Goal: Task Accomplishment & Management: Complete application form

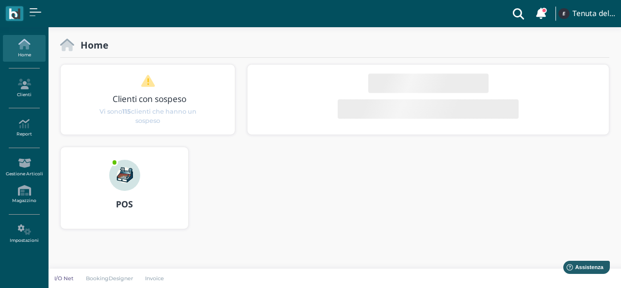
click at [117, 165] on img at bounding box center [124, 175] width 31 height 31
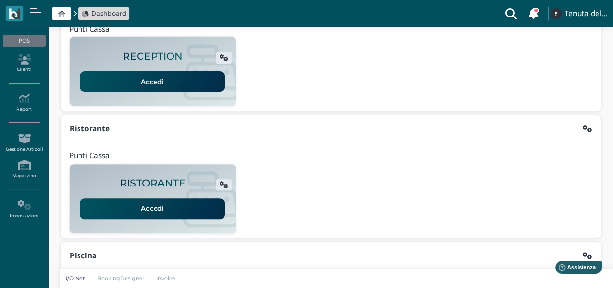
scroll to position [248, 0]
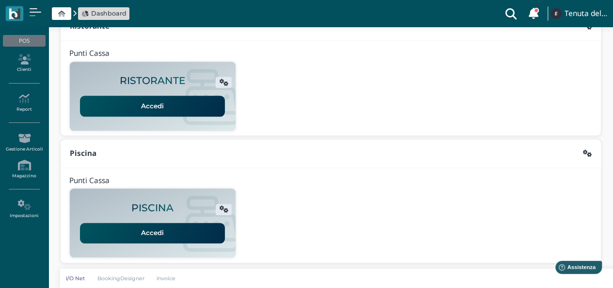
click at [148, 235] on link "Accedi" at bounding box center [152, 233] width 145 height 20
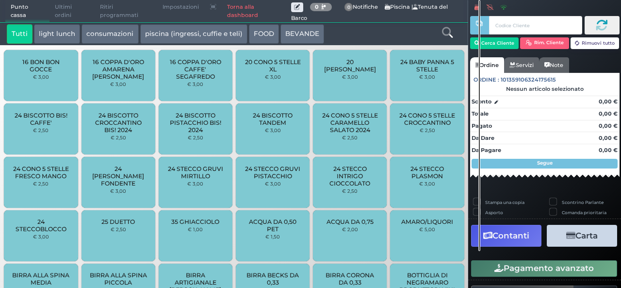
click at [248, 16] on link "Torna alla dashboard" at bounding box center [256, 11] width 69 height 22
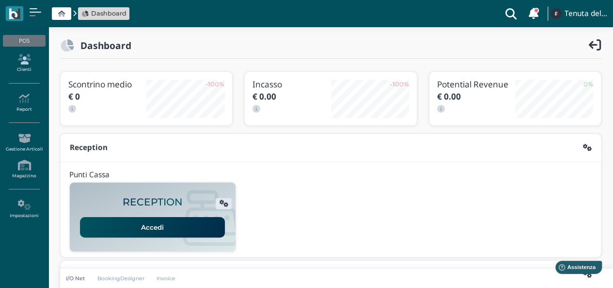
click at [23, 66] on link "Clienti" at bounding box center [24, 63] width 42 height 27
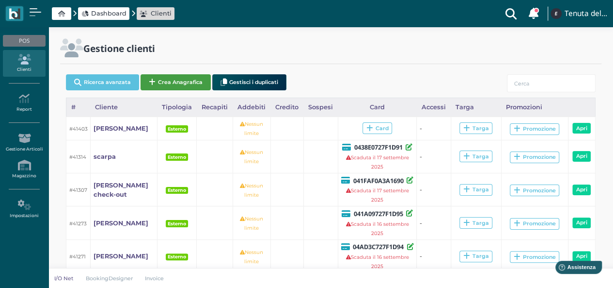
click at [183, 83] on button "Crea Anagrafica" at bounding box center [176, 82] width 70 height 16
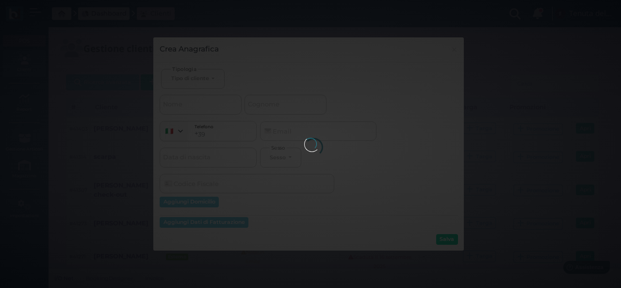
select select
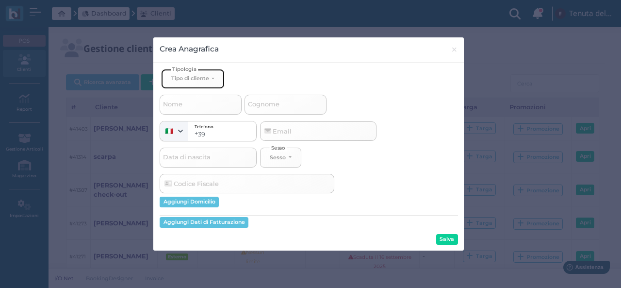
click at [208, 81] on button "Tipo di cliente" at bounding box center [192, 79] width 63 height 20
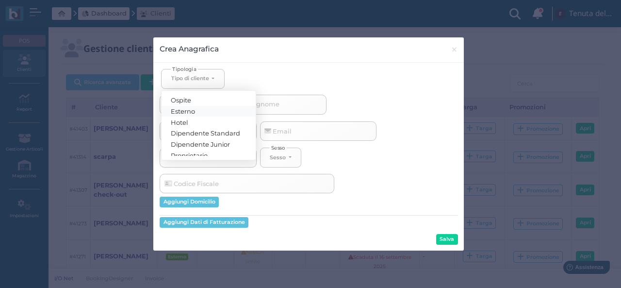
click at [205, 107] on link "Esterno" at bounding box center [208, 110] width 94 height 11
select select "[object Object]"
select select
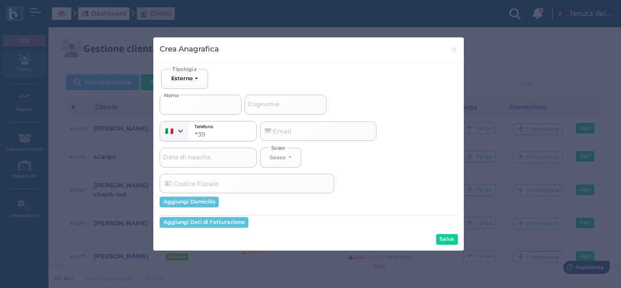
click at [197, 106] on input "Nome" at bounding box center [201, 104] width 82 height 19
type input "l"
select select
type input "li"
select select
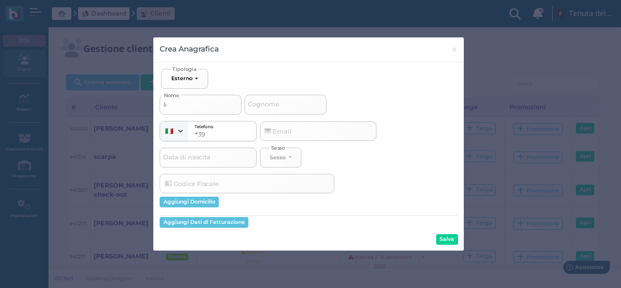
type input "lis"
select select
type input "lisa"
select select
type input "lisa"
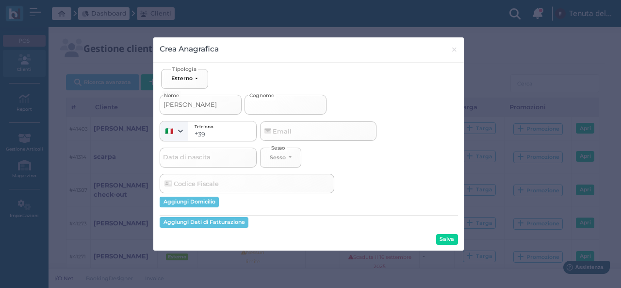
type input "e"
select select
type input "ei"
select select
type input "eiz"
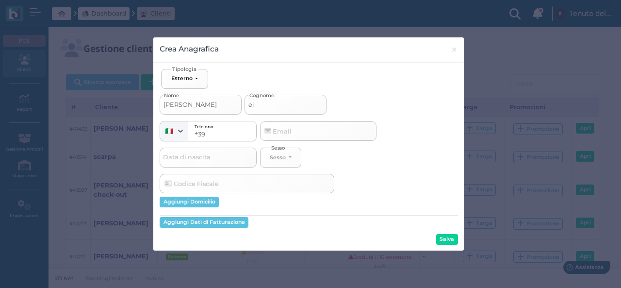
select select
type input "eize"
select select
type input "eizel"
select select
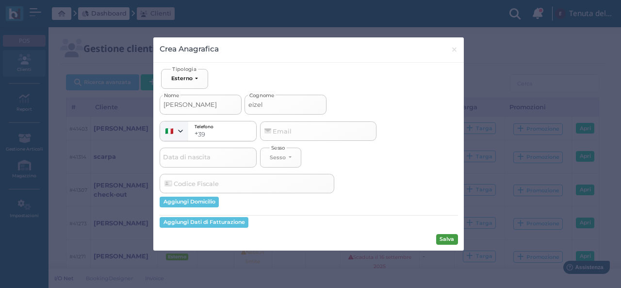
type input "eizel"
click at [444, 239] on button "Salva" at bounding box center [447, 239] width 22 height 11
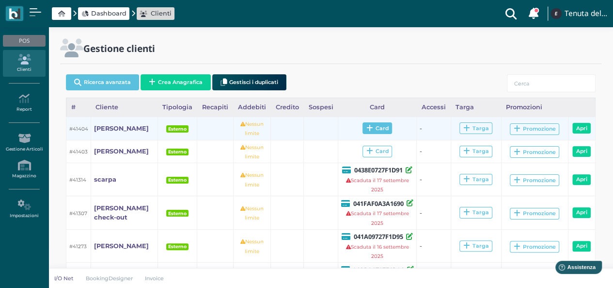
click at [377, 126] on span "Card" at bounding box center [378, 128] width 30 height 12
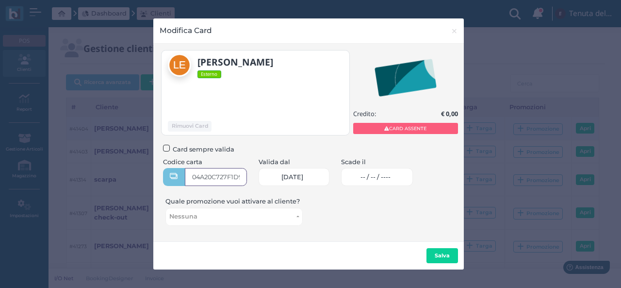
type input "04A20C727F1D94"
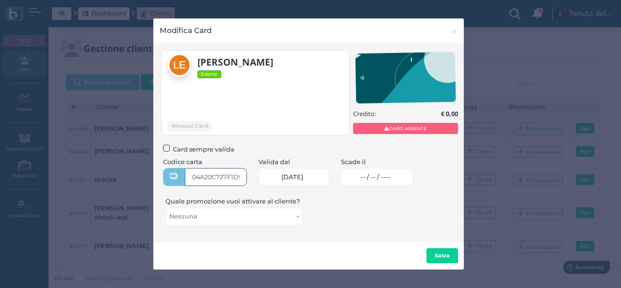
scroll to position [0, 8]
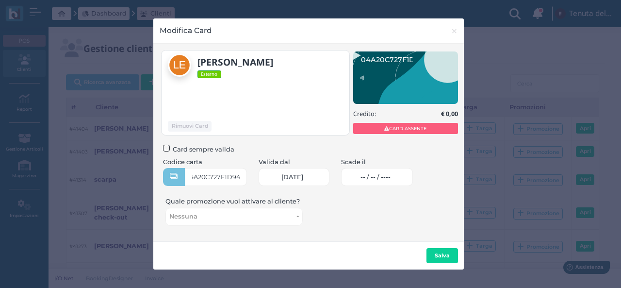
click at [379, 175] on span "-- / -- / ----" at bounding box center [375, 177] width 30 height 8
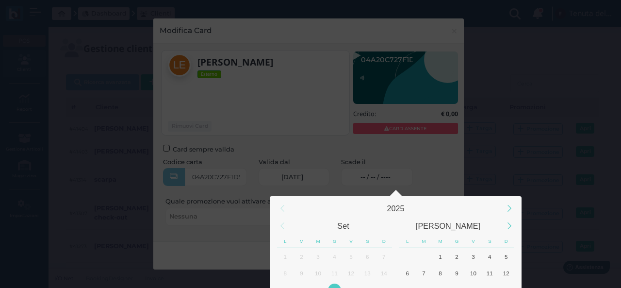
scroll to position [91, 0]
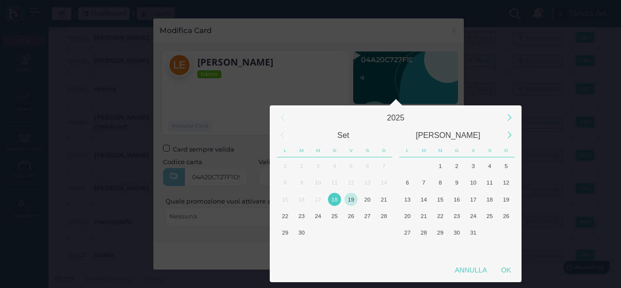
click at [351, 202] on div "19" at bounding box center [350, 198] width 13 height 13
click at [506, 270] on div "OK" at bounding box center [506, 269] width 24 height 17
type input "19/09/2025"
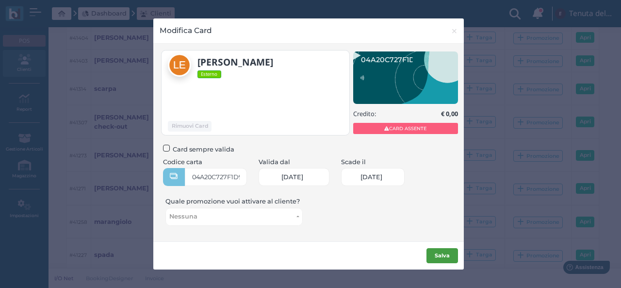
scroll to position [0, 40]
click at [445, 255] on b "Salva" at bounding box center [441, 255] width 15 height 7
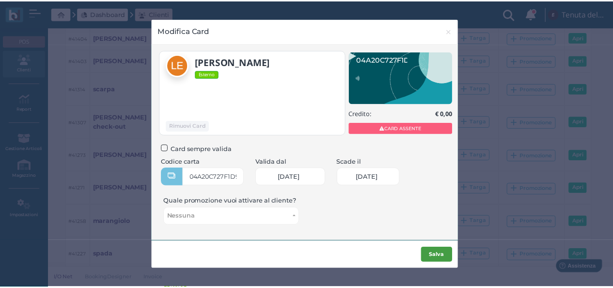
scroll to position [0, 0]
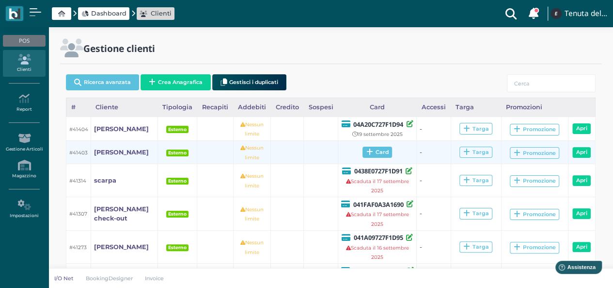
click at [372, 148] on span "Card" at bounding box center [378, 152] width 30 height 12
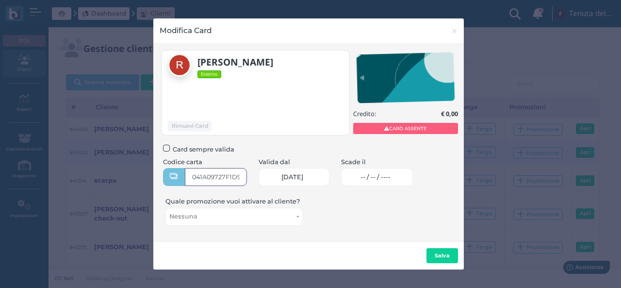
type input "041A09727F1D95"
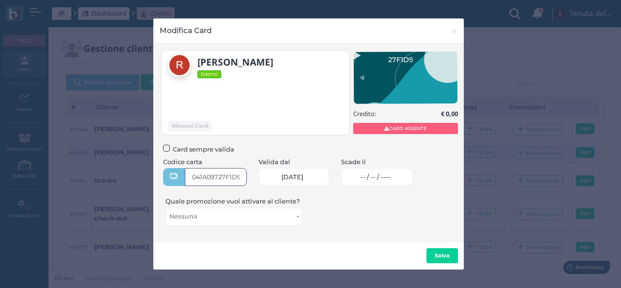
scroll to position [0, 5]
click at [381, 176] on span "-- / -- / ----" at bounding box center [375, 177] width 30 height 8
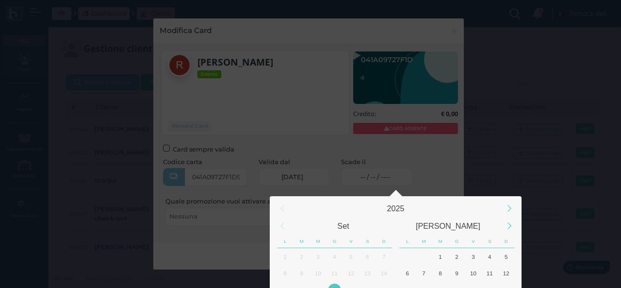
scroll to position [91, 0]
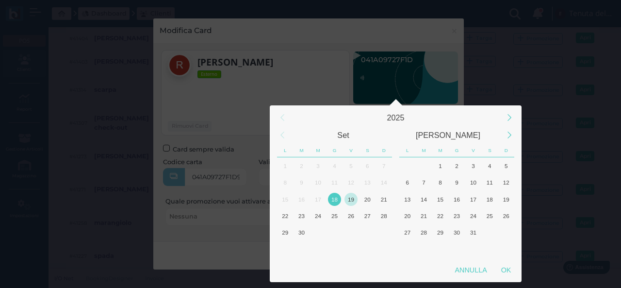
click at [350, 200] on div "19" at bounding box center [350, 198] width 13 height 13
click at [504, 272] on div "OK" at bounding box center [506, 269] width 24 height 17
type input "19/09/2025"
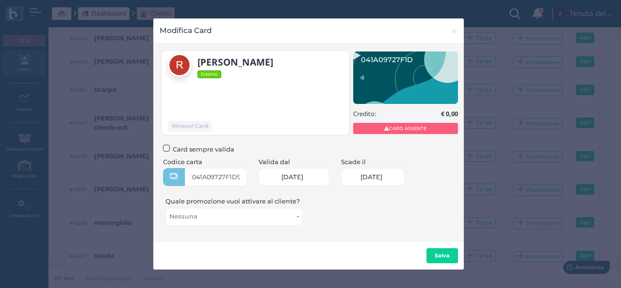
scroll to position [0, 40]
click at [450, 255] on button "Salva" at bounding box center [442, 256] width 32 height 16
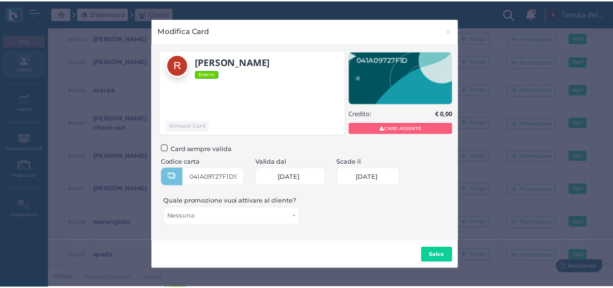
scroll to position [0, 0]
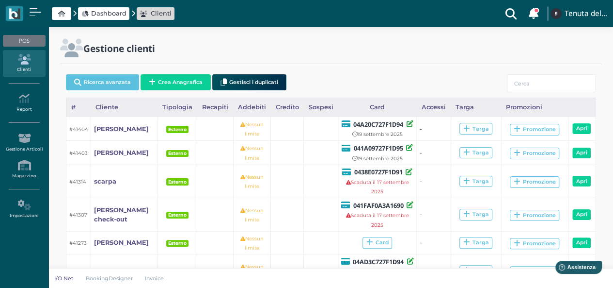
click at [117, 14] on span "Dashboard" at bounding box center [108, 13] width 35 height 9
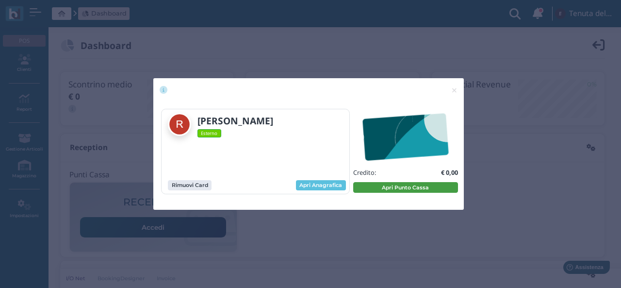
click at [390, 187] on button "Apri Punto Cassa" at bounding box center [405, 187] width 105 height 11
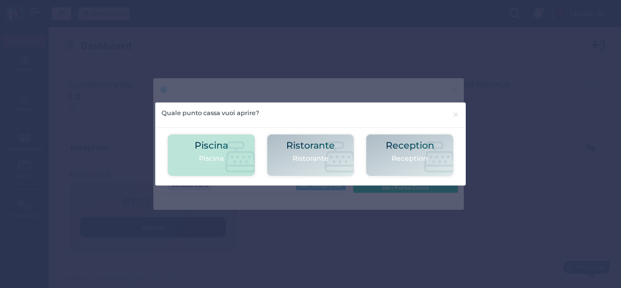
click at [218, 156] on p "Piscina" at bounding box center [210, 158] width 33 height 10
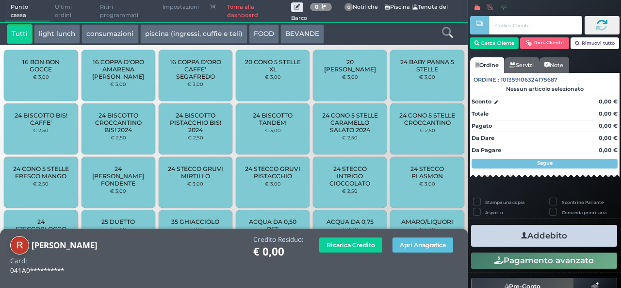
click at [447, 30] on icon at bounding box center [447, 32] width 11 height 11
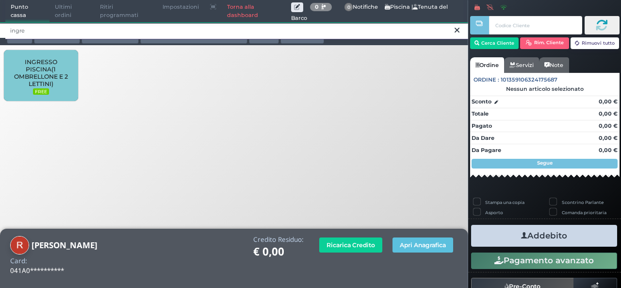
type input "ingre"
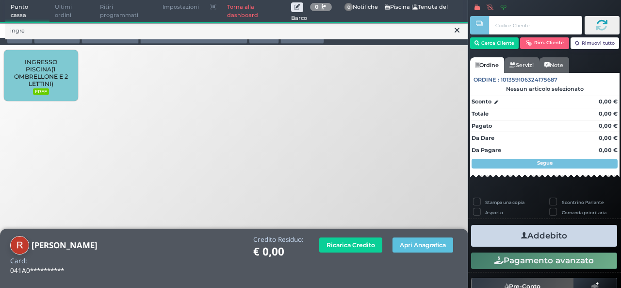
click at [33, 61] on span "INGRESSO PISCINA(1 OMBRELLONE E 2 LETTINI)" at bounding box center [41, 72] width 58 height 29
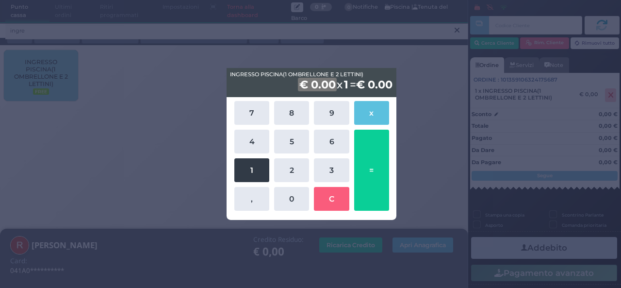
click at [261, 169] on button "1" at bounding box center [251, 170] width 35 height 24
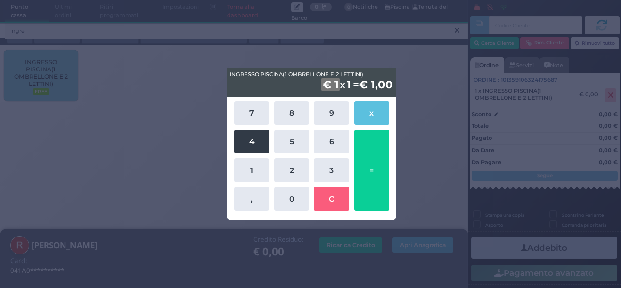
click at [256, 140] on button "4" at bounding box center [251, 141] width 35 height 24
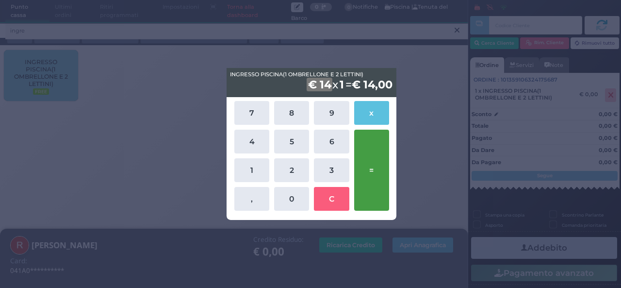
click at [369, 157] on button "=" at bounding box center [371, 169] width 35 height 81
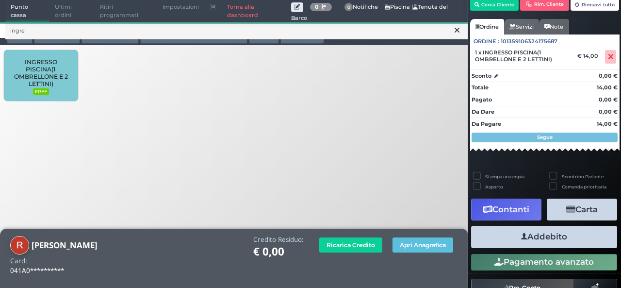
scroll to position [55, 0]
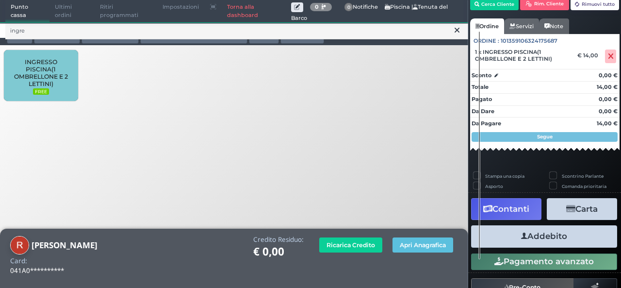
click at [542, 239] on button "Addebito" at bounding box center [544, 236] width 146 height 22
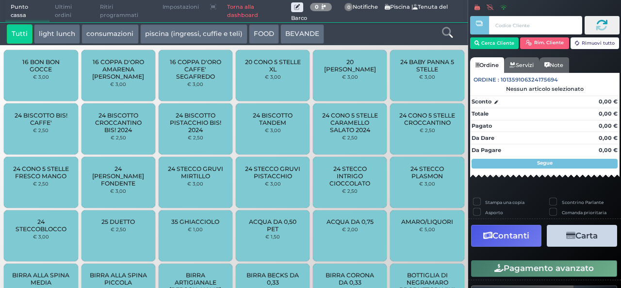
click at [237, 8] on link "Torna alla dashboard" at bounding box center [256, 11] width 69 height 22
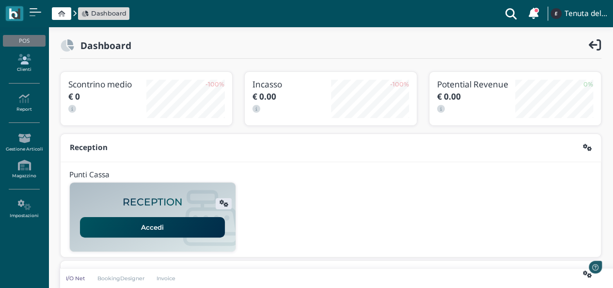
click at [18, 54] on icon at bounding box center [24, 59] width 42 height 11
